Goal: Task Accomplishment & Management: Use online tool/utility

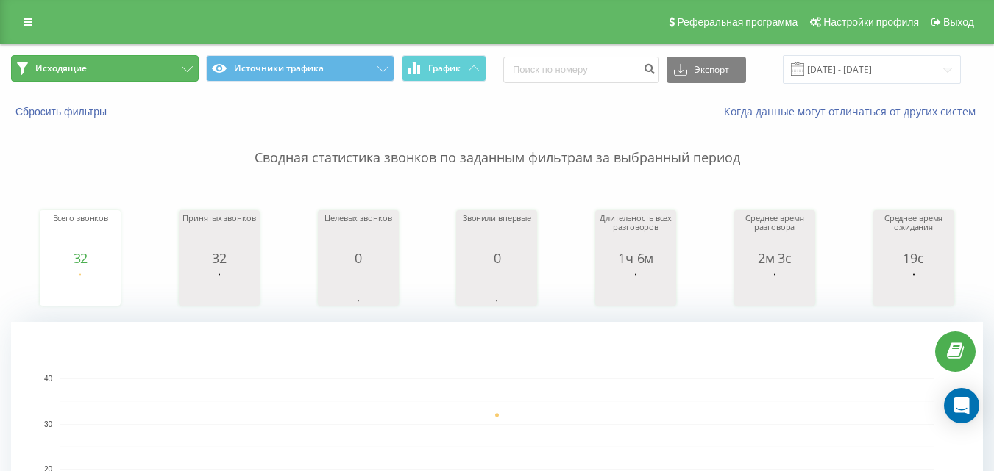
click at [129, 68] on button "Исходящие" at bounding box center [105, 68] width 188 height 26
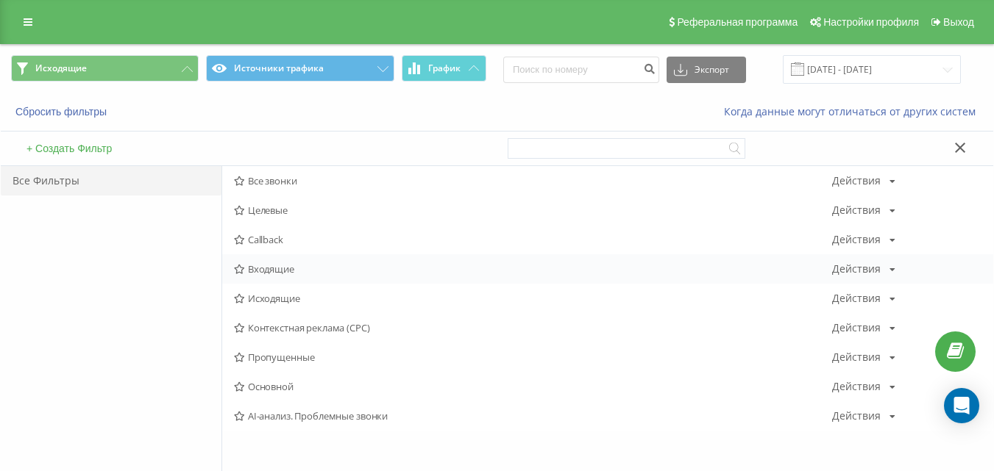
click at [273, 273] on span "Входящие" at bounding box center [533, 269] width 598 height 10
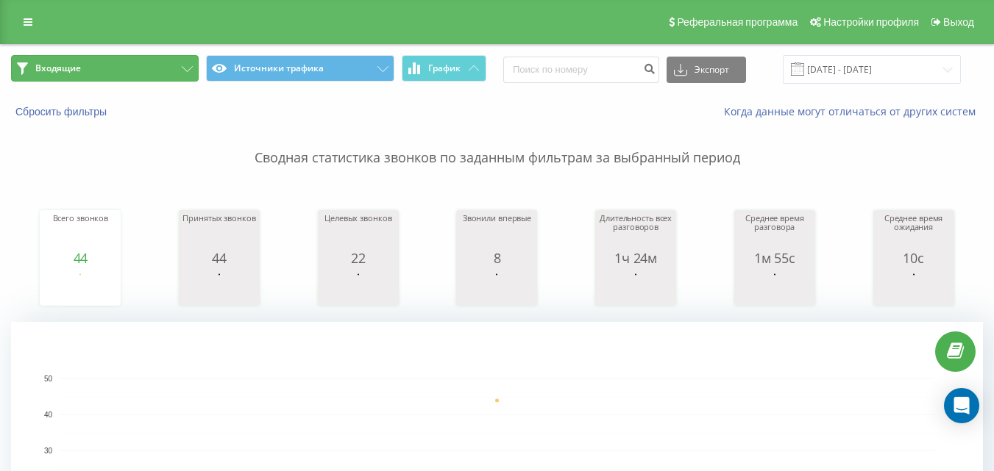
click at [179, 66] on button "Входящие" at bounding box center [105, 68] width 188 height 26
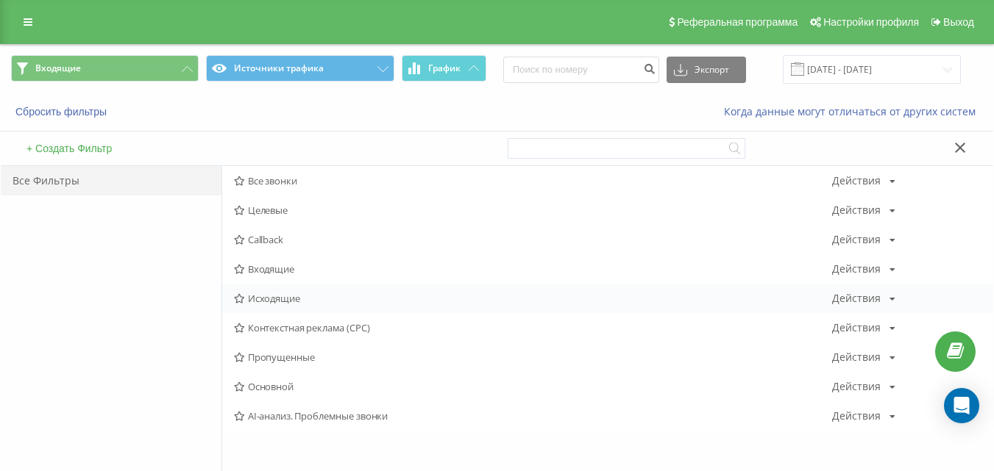
click at [297, 299] on span "Исходящие" at bounding box center [533, 298] width 598 height 10
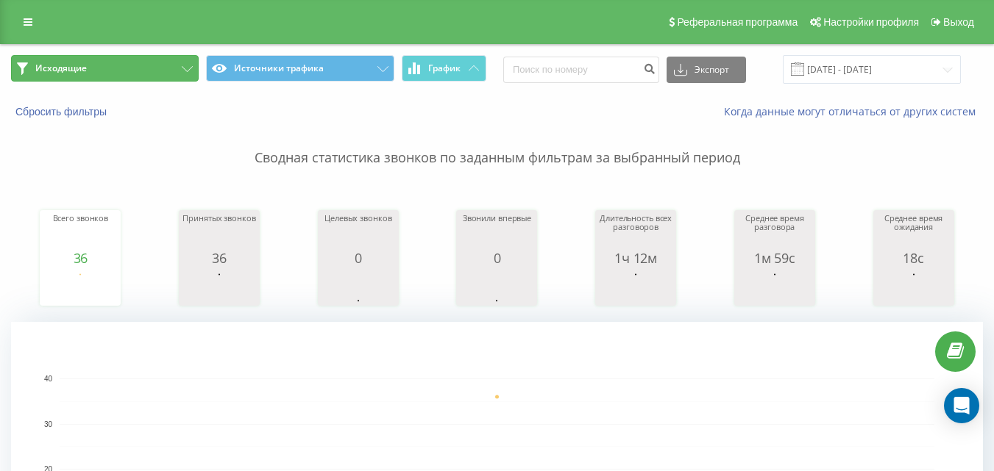
click at [127, 70] on button "Исходящие" at bounding box center [105, 68] width 188 height 26
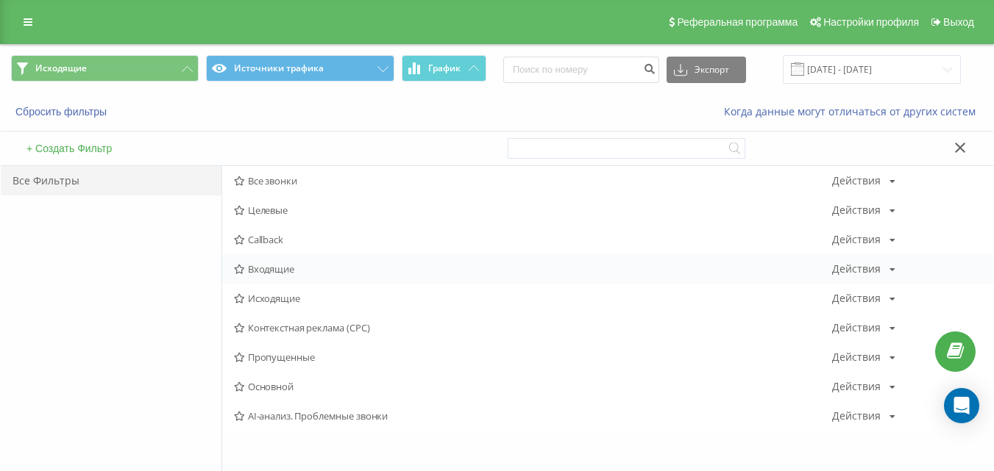
click at [268, 270] on span "Входящие" at bounding box center [533, 269] width 598 height 10
